Goal: Register for event/course

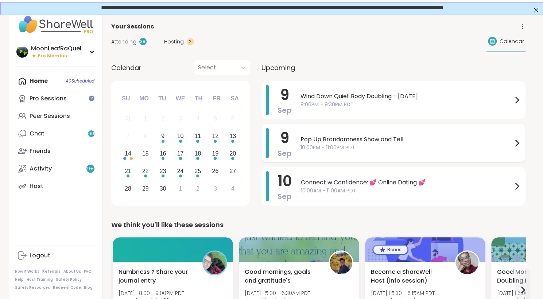
click at [385, 140] on span "Pop Up Brandomness Show and Tell" at bounding box center [406, 139] width 212 height 9
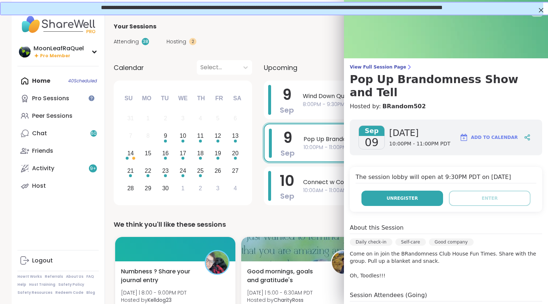
click at [392, 195] on span "Unregister" at bounding box center [402, 198] width 31 height 7
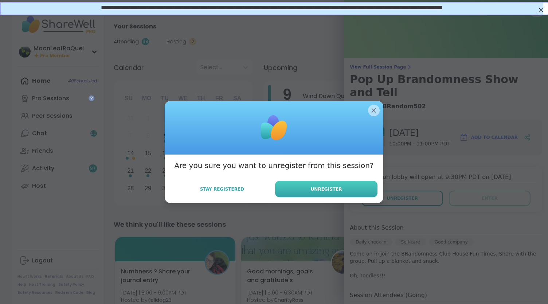
click at [353, 185] on button "Unregister" at bounding box center [326, 189] width 102 height 16
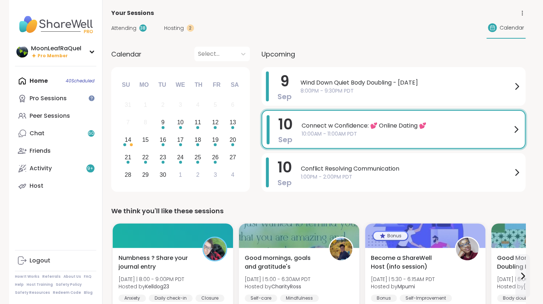
click at [399, 134] on span "10:00AM - 11:00AM PDT" at bounding box center [407, 134] width 210 height 8
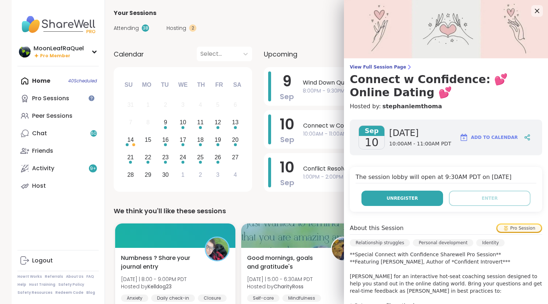
click at [393, 197] on span "Unregister" at bounding box center [402, 198] width 31 height 7
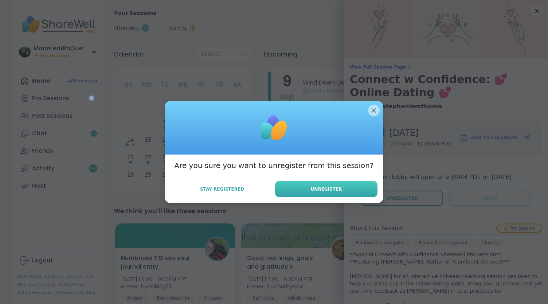
click at [306, 182] on button "Unregister" at bounding box center [326, 189] width 102 height 16
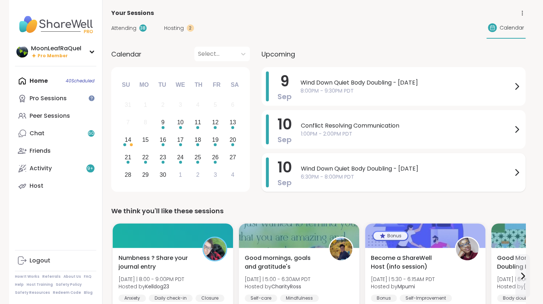
click at [365, 176] on span "6:30PM - 8:00PM PDT" at bounding box center [406, 177] width 211 height 8
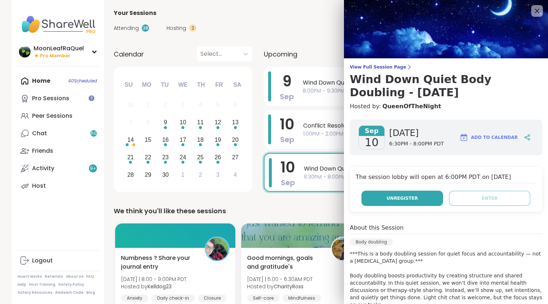
click at [377, 197] on button "Unregister" at bounding box center [403, 198] width 82 height 15
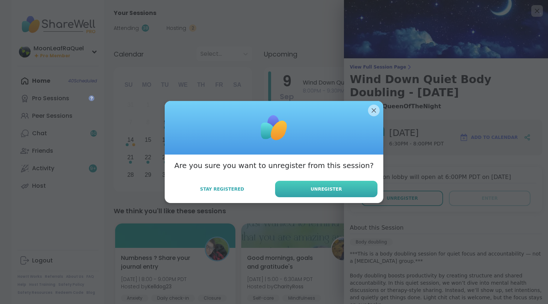
click at [357, 187] on button "Unregister" at bounding box center [326, 189] width 102 height 16
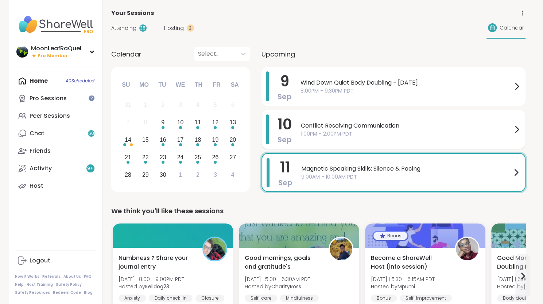
click at [378, 132] on span "1:00PM - 2:00PM PDT" at bounding box center [406, 134] width 211 height 8
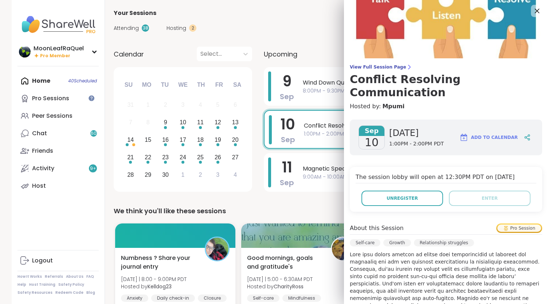
click at [531, 9] on div at bounding box center [537, 11] width 12 height 12
click at [533, 7] on icon at bounding box center [537, 10] width 9 height 9
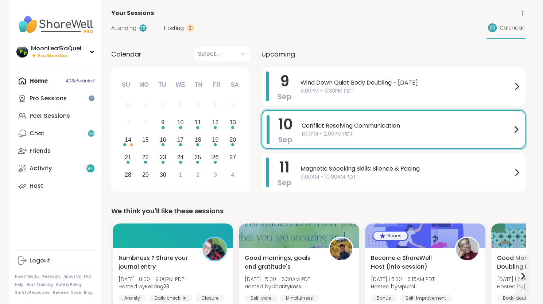
click at [36, 78] on div "Home 40 Scheduled Pro Sessions Peer Sessions Chat 60 Friends Activity 9 + Host" at bounding box center [55, 133] width 81 height 123
click at [54, 119] on div "Peer Sessions" at bounding box center [50, 116] width 40 height 8
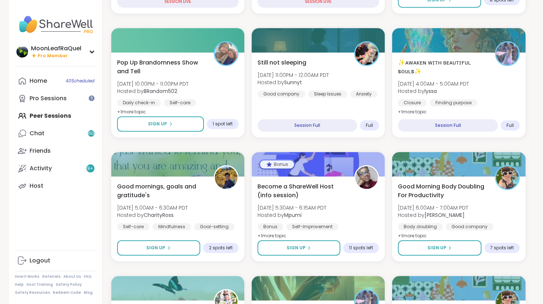
scroll to position [172, 0]
